Goal: Information Seeking & Learning: Learn about a topic

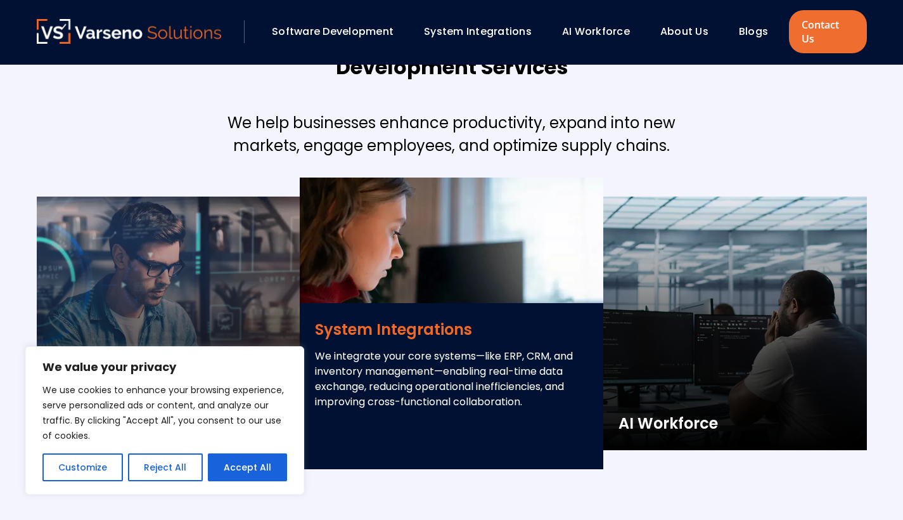
scroll to position [1864, 0]
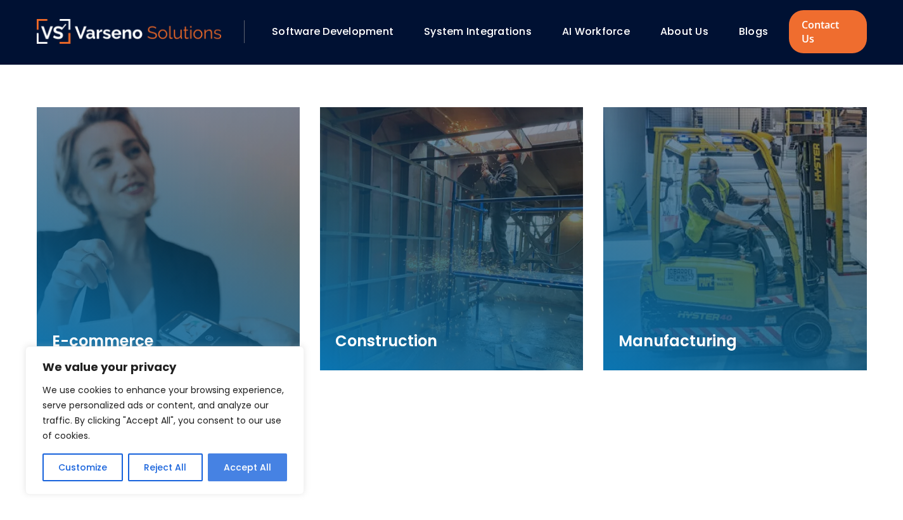
click at [231, 468] on button "Accept All" at bounding box center [247, 467] width 79 height 28
checkbox input "true"
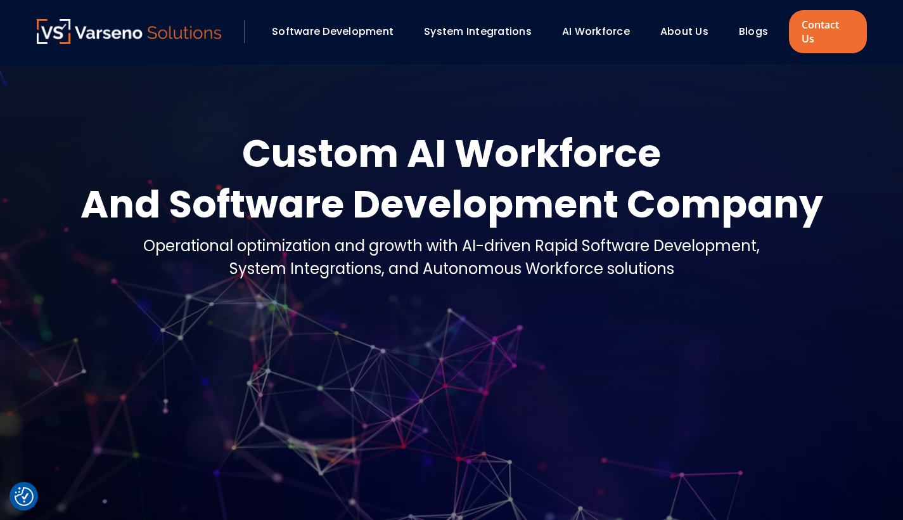
scroll to position [0, 0]
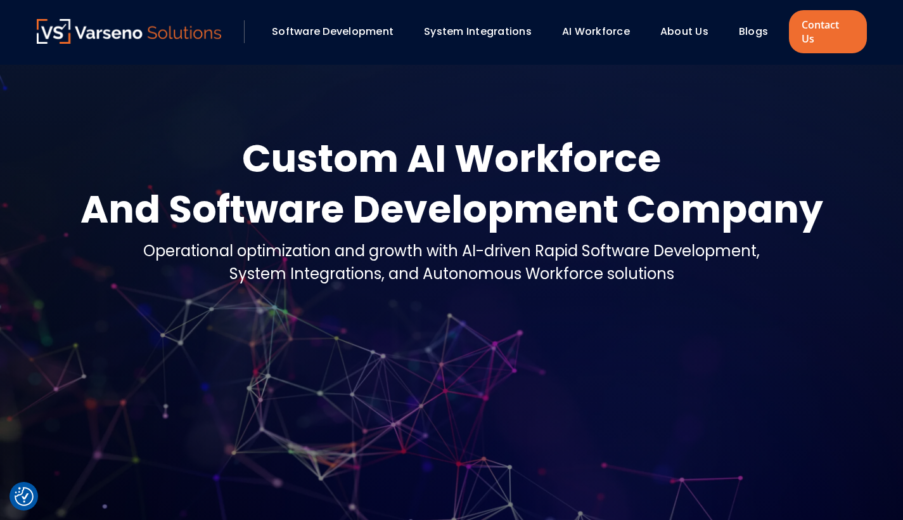
click at [366, 24] on link "Software Development" at bounding box center [333, 31] width 122 height 15
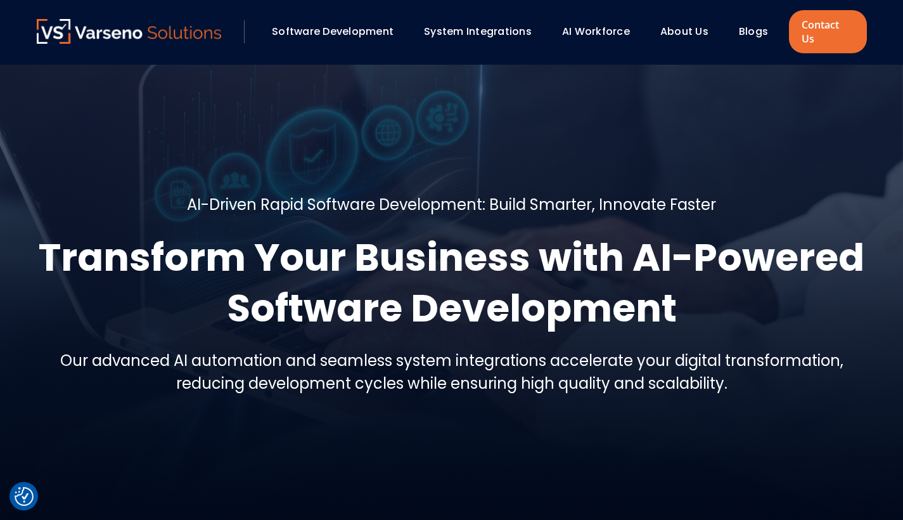
checkbox input "true"
